Goal: Transaction & Acquisition: Book appointment/travel/reservation

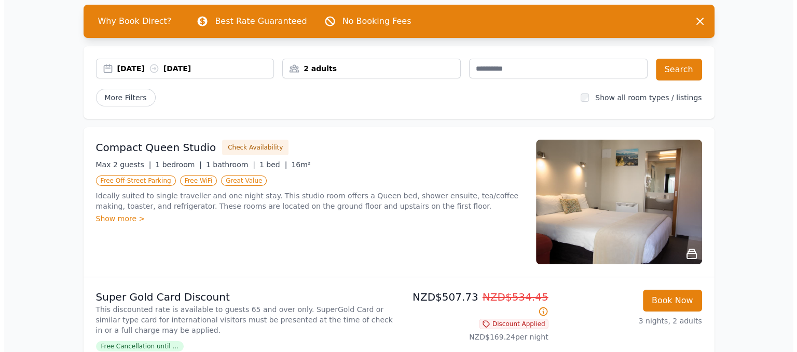
scroll to position [50, 0]
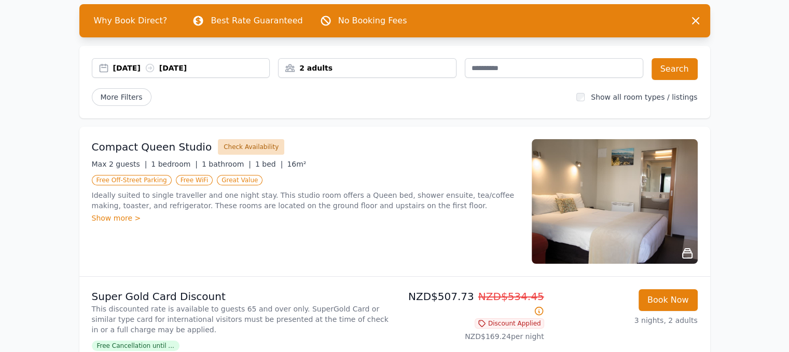
click at [234, 145] on button "Check Availability" at bounding box center [251, 147] width 66 height 16
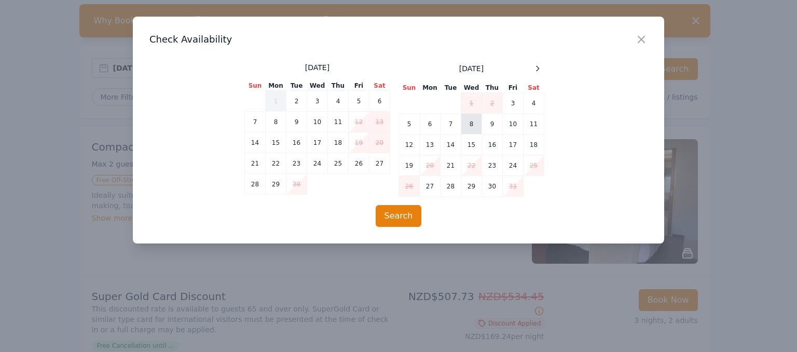
click at [471, 124] on td "8" at bounding box center [471, 124] width 21 height 21
click at [529, 124] on td "11" at bounding box center [533, 124] width 21 height 21
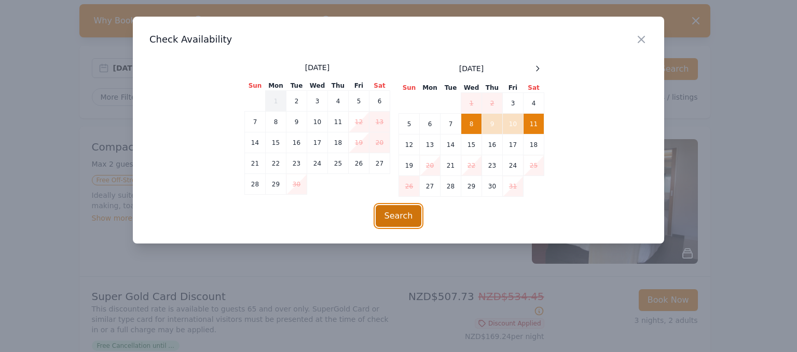
click at [411, 211] on button "Search" at bounding box center [398, 216] width 46 height 22
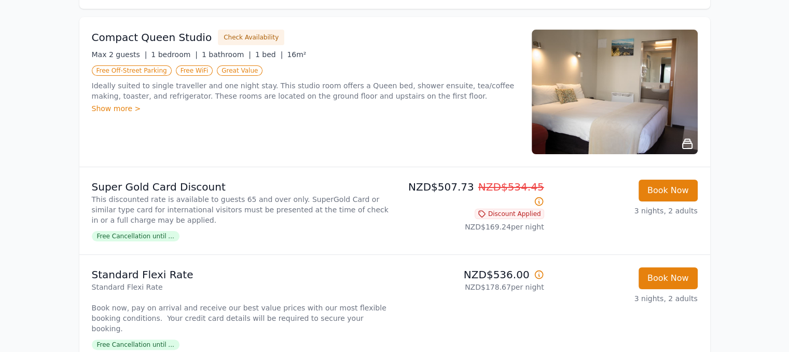
scroll to position [124, 0]
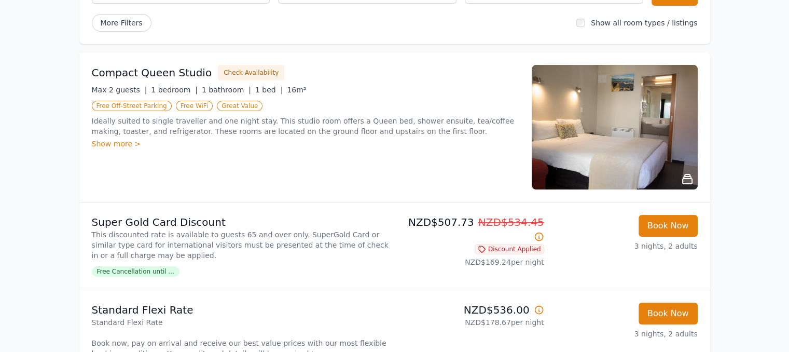
click at [601, 147] on img at bounding box center [615, 127] width 166 height 124
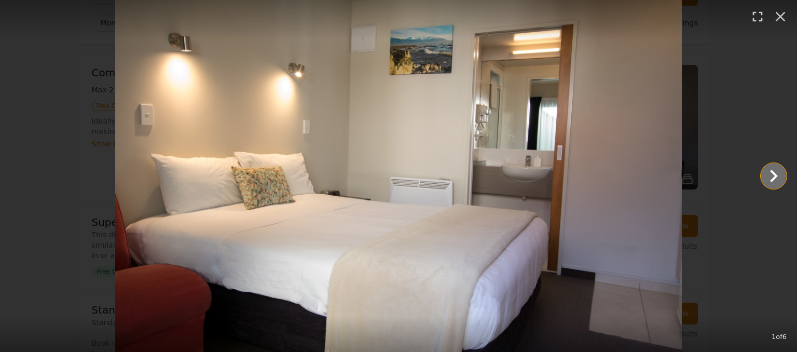
click at [774, 173] on icon "Show slide 2 of 6" at bounding box center [774, 176] width 8 height 12
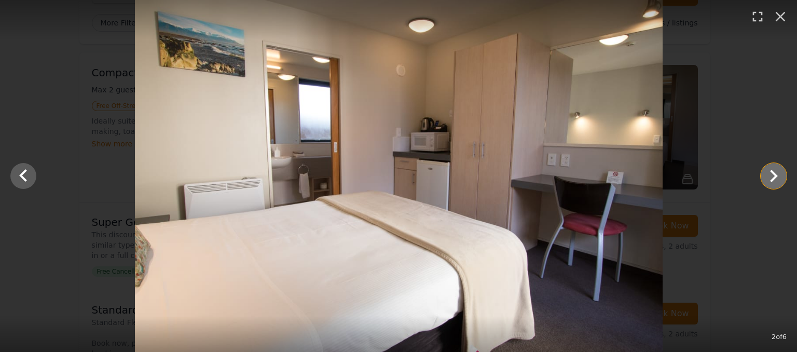
click at [774, 173] on icon "Show slide 3 of 6" at bounding box center [774, 176] width 8 height 12
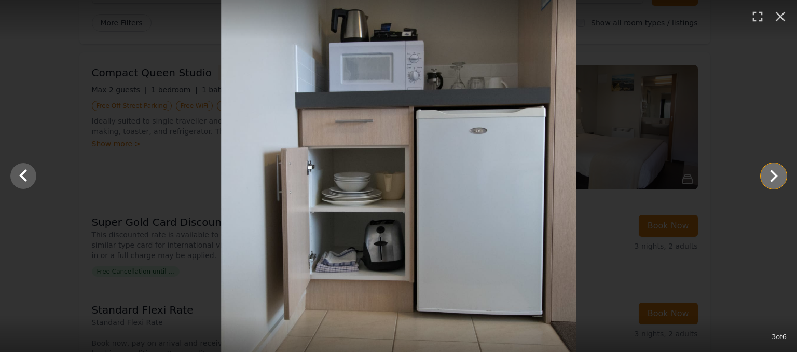
click at [774, 173] on icon "Show slide 4 of 6" at bounding box center [774, 176] width 8 height 12
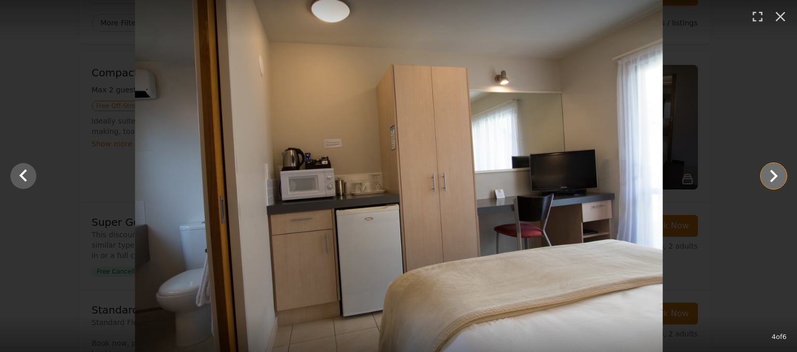
click at [774, 173] on icon "Show slide 5 of 6" at bounding box center [774, 176] width 8 height 12
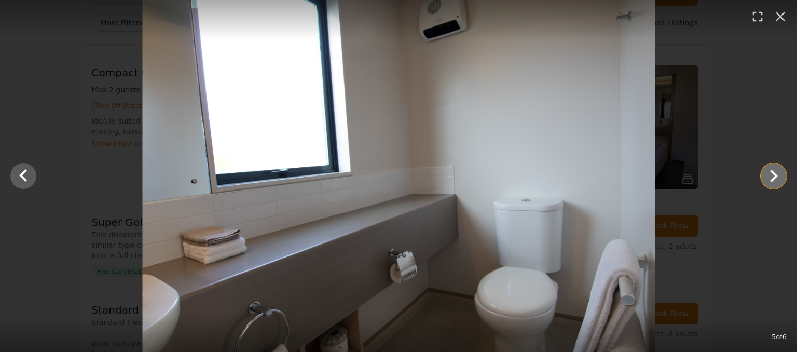
click at [774, 173] on icon "Show slide 6 of 6" at bounding box center [774, 176] width 8 height 12
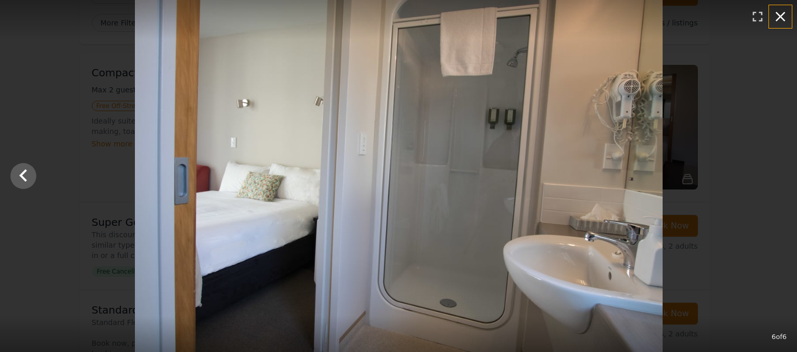
click at [784, 14] on icon "button" at bounding box center [780, 16] width 17 height 17
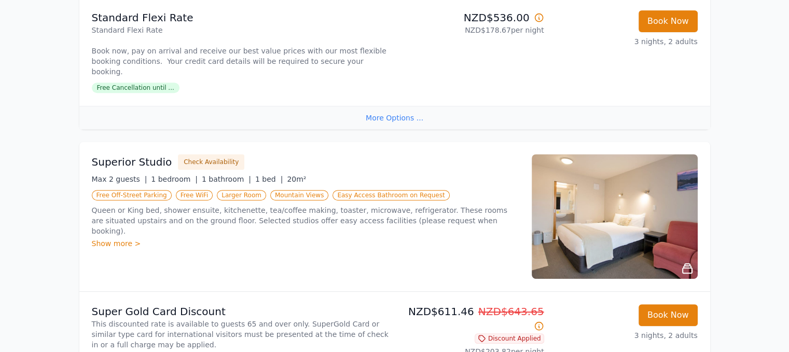
scroll to position [416, 0]
click at [402, 110] on div "More Options ..." at bounding box center [394, 116] width 631 height 23
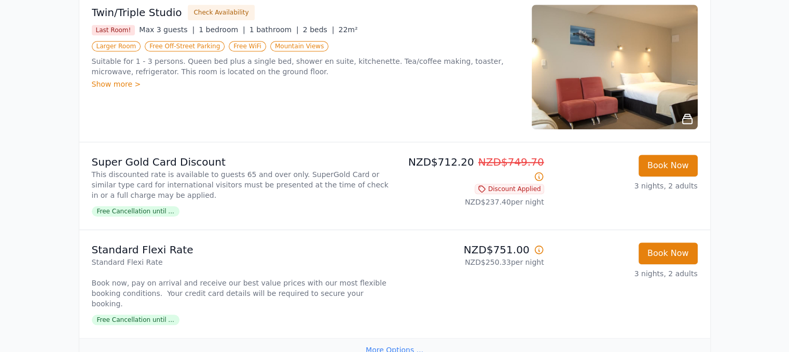
scroll to position [927, 0]
